Goal: Information Seeking & Learning: Find specific fact

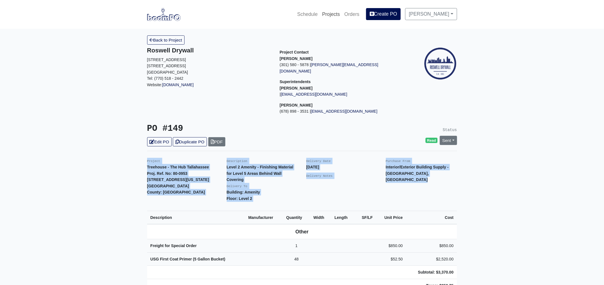
click at [337, 13] on link "Projects" at bounding box center [331, 14] width 22 height 12
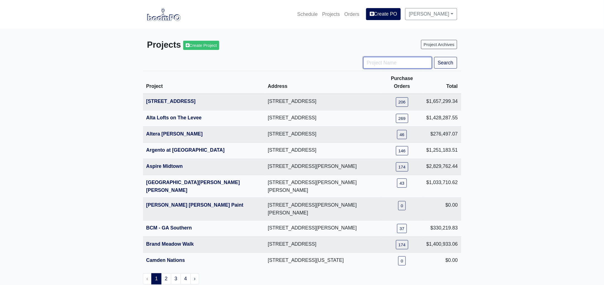
click at [375, 64] on input "Project Name" at bounding box center [397, 63] width 69 height 12
type input "engl"
click at [434, 57] on button "Search" at bounding box center [445, 63] width 23 height 12
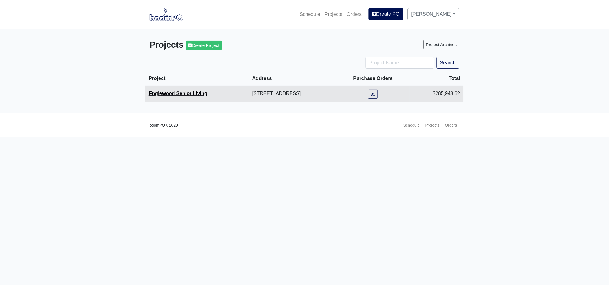
click at [197, 95] on link "Englewood Senior Living" at bounding box center [178, 94] width 59 height 6
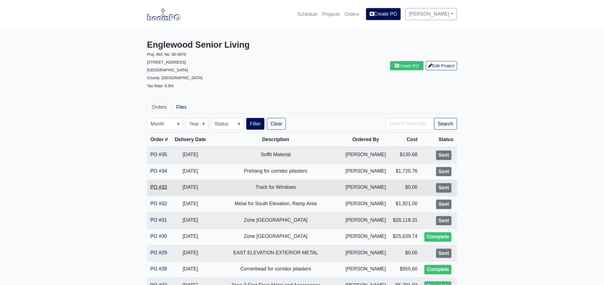
click at [163, 187] on link "PO #33" at bounding box center [159, 188] width 17 height 6
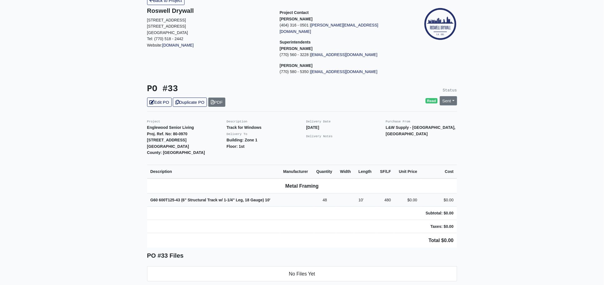
scroll to position [139, 0]
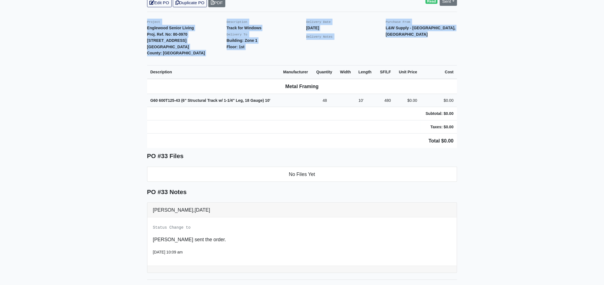
drag, startPoint x: 142, startPoint y: 15, endPoint x: 481, endPoint y: 130, distance: 358.0
click at [481, 130] on main "Back to Project Roswell Drywall 7000 Peachtree Dunwoody Rd NE Building 5, Suite…" at bounding box center [302, 119] width 604 height 460
copy div "Project Englewood Senior Living Proj. Ref. No: 80-0970 505 Englewood Avenue Atl…"
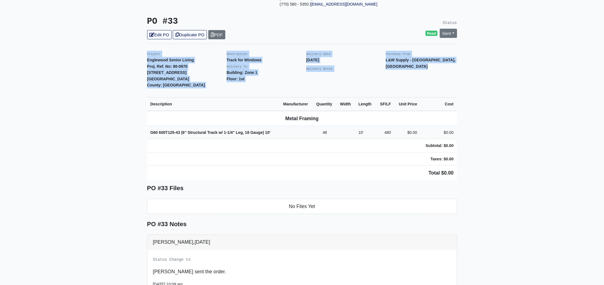
scroll to position [0, 0]
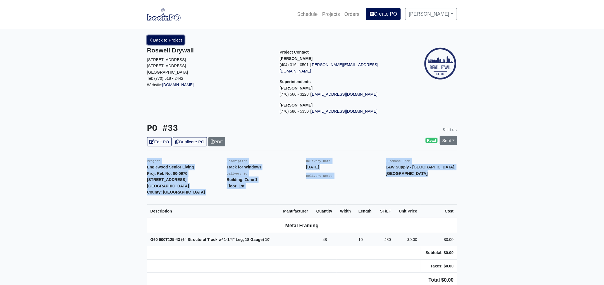
click at [172, 40] on link "Back to Project" at bounding box center [166, 39] width 38 height 9
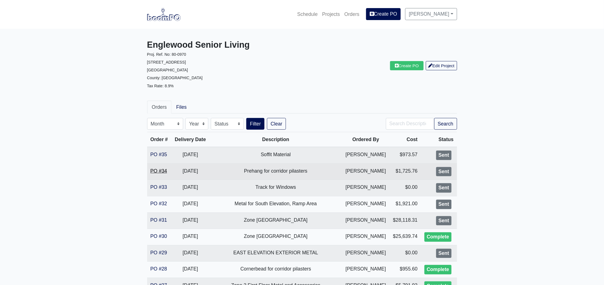
click at [158, 171] on link "PO #34" at bounding box center [159, 171] width 17 height 6
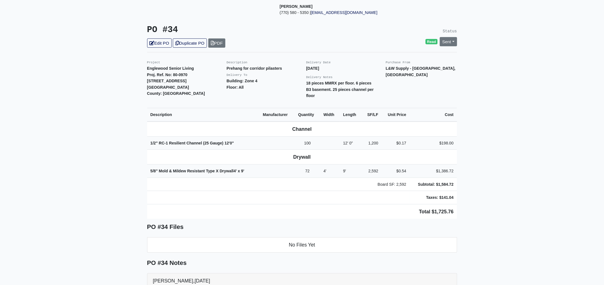
scroll to position [35, 0]
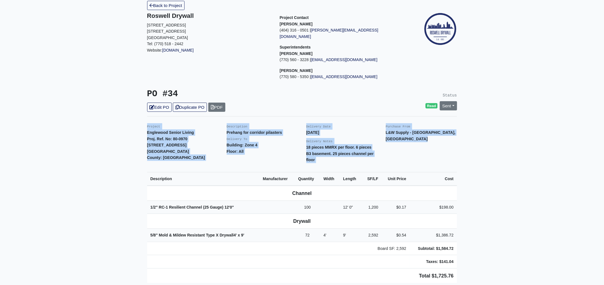
drag, startPoint x: 146, startPoint y: 120, endPoint x: 521, endPoint y: 257, distance: 398.9
click at [521, 257] on main "Back to Project Roswell Drywall 7000 Peachtree Dunwoody Rd NE Building 5, Suite…" at bounding box center [302, 239] width 604 height 491
copy div "Project Englewood Senior Living Proj. Ref. No: 80-0970 505 Englewood Avenue Atl…"
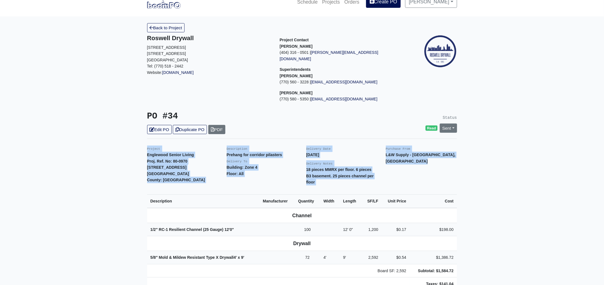
scroll to position [0, 0]
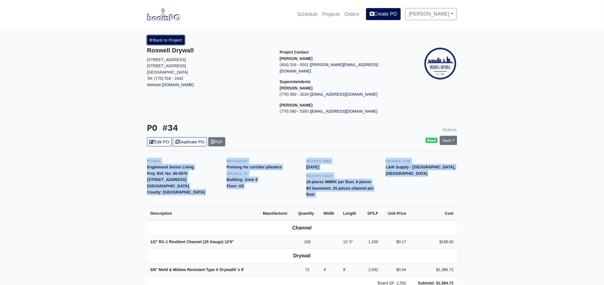
click at [167, 41] on link "Back to Project" at bounding box center [166, 39] width 38 height 9
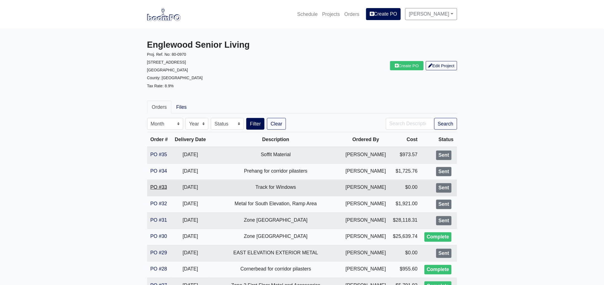
click at [155, 187] on link "PO #33" at bounding box center [159, 188] width 17 height 6
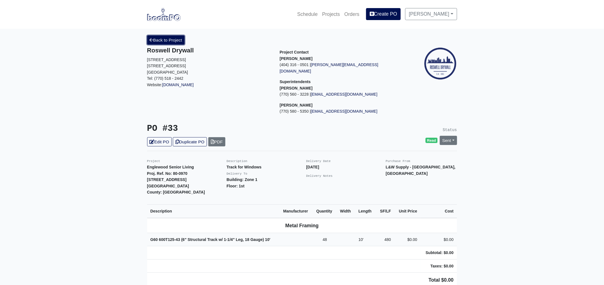
click at [161, 41] on link "Back to Project" at bounding box center [166, 39] width 38 height 9
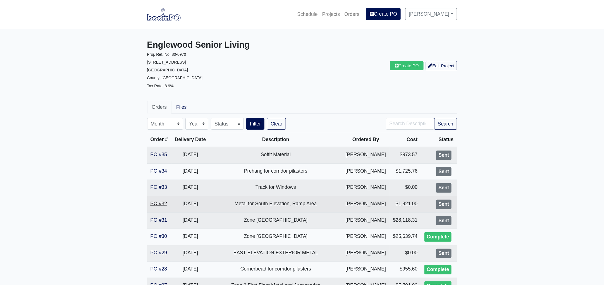
click at [159, 203] on link "PO #32" at bounding box center [159, 204] width 17 height 6
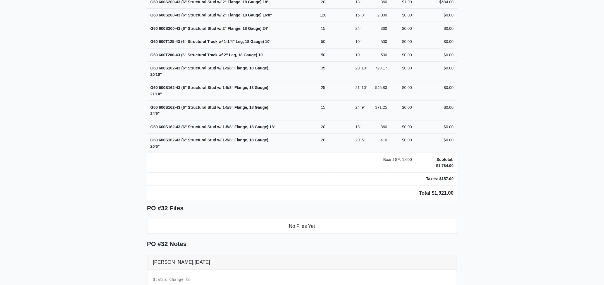
scroll to position [332, 0]
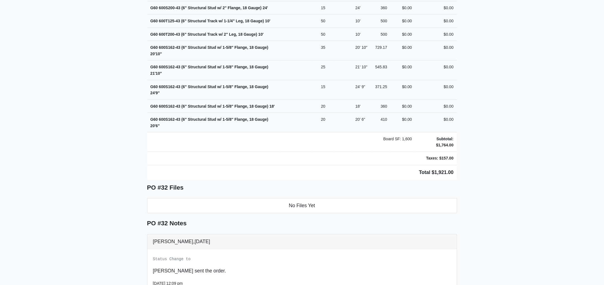
drag, startPoint x: 144, startPoint y: 15, endPoint x: 486, endPoint y: 159, distance: 370.7
click at [486, 159] on main "Back to Project Roswell Drywall 7000 Peachtree Dunwoody Rd NE Building 5, Suite…" at bounding box center [302, 39] width 604 height 685
copy div "Project Englewood Senior Living Proj. Ref. No: 80-0970 505 Englewood Avenue Atl…"
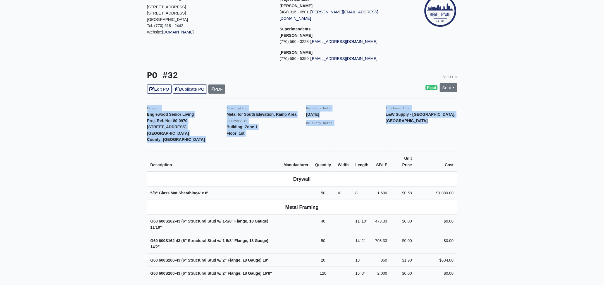
scroll to position [0, 0]
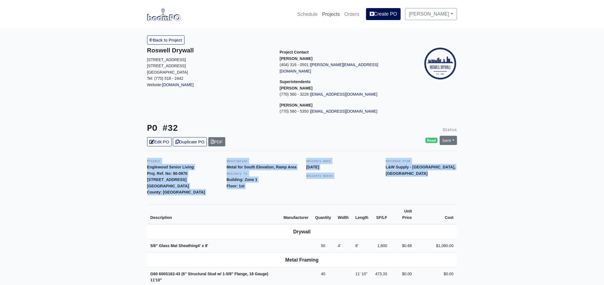
click at [331, 12] on link "Projects" at bounding box center [331, 14] width 22 height 12
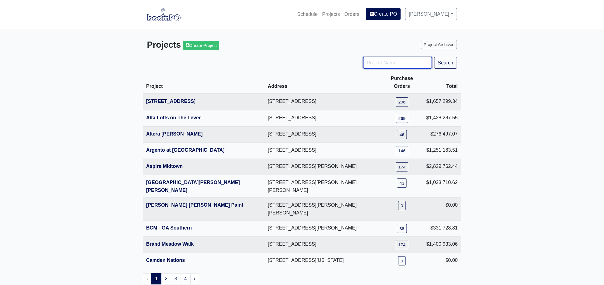
drag, startPoint x: 384, startPoint y: 63, endPoint x: 377, endPoint y: 59, distance: 7.9
click at [384, 63] on input "Project Name" at bounding box center [397, 63] width 69 height 12
type input "hub"
click at [434, 57] on button "Search" at bounding box center [445, 63] width 23 height 12
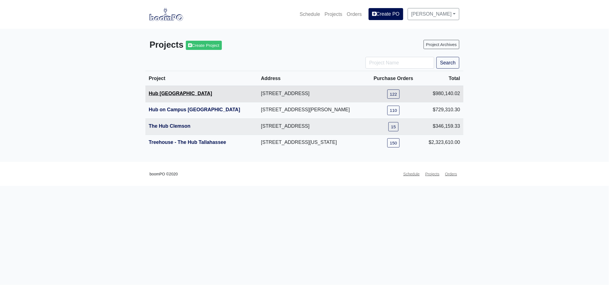
click at [169, 93] on link "Hub [GEOGRAPHIC_DATA]" at bounding box center [180, 94] width 63 height 6
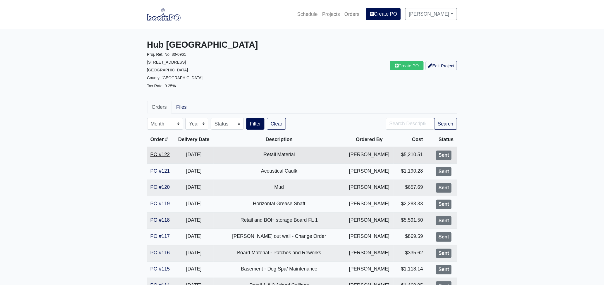
click at [161, 154] on link "PO #122" at bounding box center [160, 155] width 19 height 6
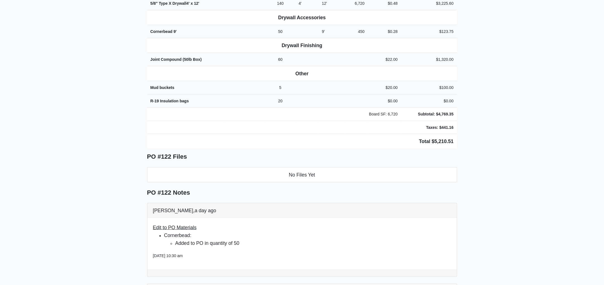
scroll to position [317, 0]
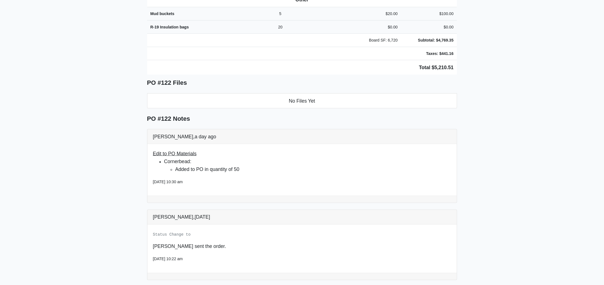
drag, startPoint x: 146, startPoint y: 154, endPoint x: 483, endPoint y: 61, distance: 350.3
click at [483, 61] on main "Back to Project Roswell Drywall [STREET_ADDRESS] Tel: (770) 518 - 2442 Website:…" at bounding box center [302, 34] width 604 height 645
copy div "Project Hub Knoxville Proj. Ref. No: 80-0961 [STREET_ADDRESS]: [GEOGRAPHIC_DATA…"
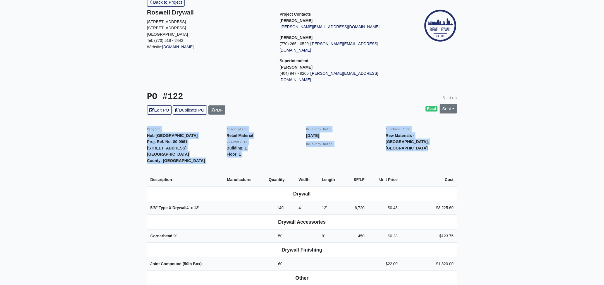
scroll to position [0, 0]
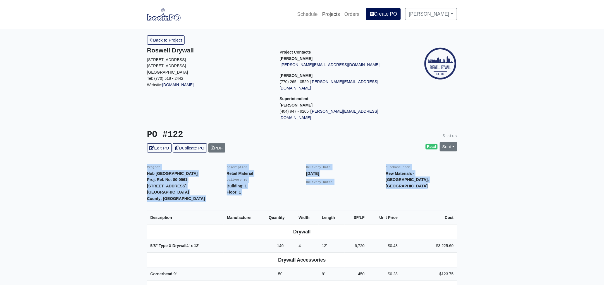
click at [338, 15] on link "Projects" at bounding box center [331, 14] width 22 height 12
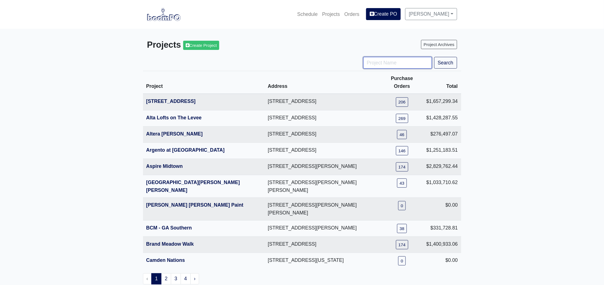
click at [378, 61] on input "Project Name" at bounding box center [397, 63] width 69 height 12
type input "ga"
click at [434, 57] on button "Search" at bounding box center [445, 63] width 23 height 12
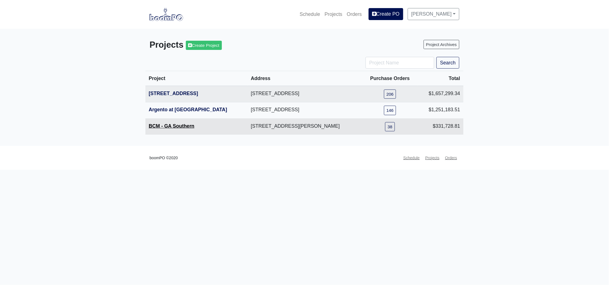
click at [169, 126] on link "BCM - GA Southern" at bounding box center [172, 126] width 46 height 6
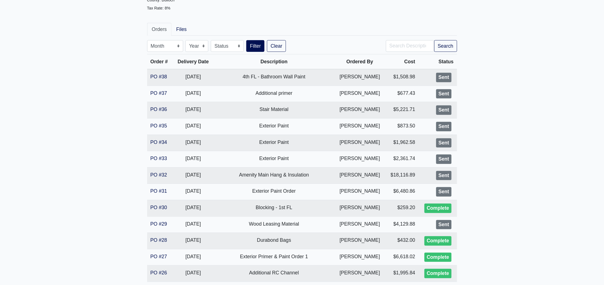
scroll to position [209, 0]
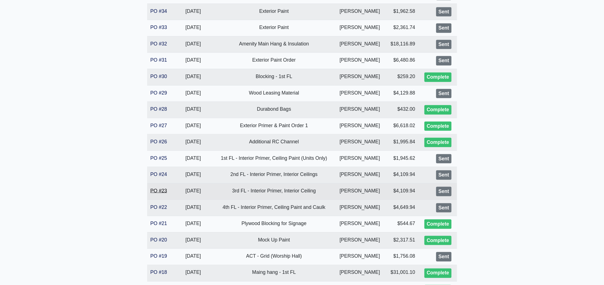
click at [159, 192] on link "PO #23" at bounding box center [159, 191] width 17 height 6
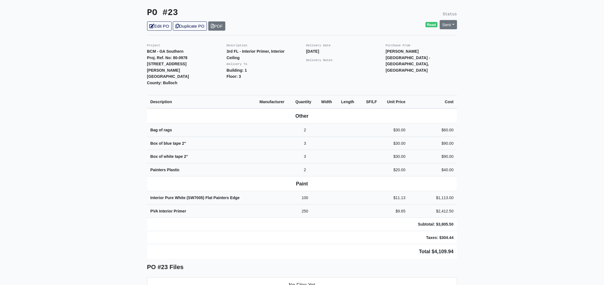
scroll to position [139, 0]
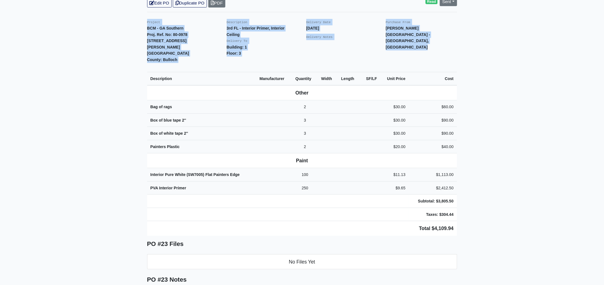
drag, startPoint x: 143, startPoint y: 154, endPoint x: 467, endPoint y: 211, distance: 329.3
copy div "Project BCM - GA Southern Proj. Ref. [STREET_ADDRESS][PERSON_NAME] [GEOGRAPHIC_…"
